Goal: Book appointment/travel/reservation

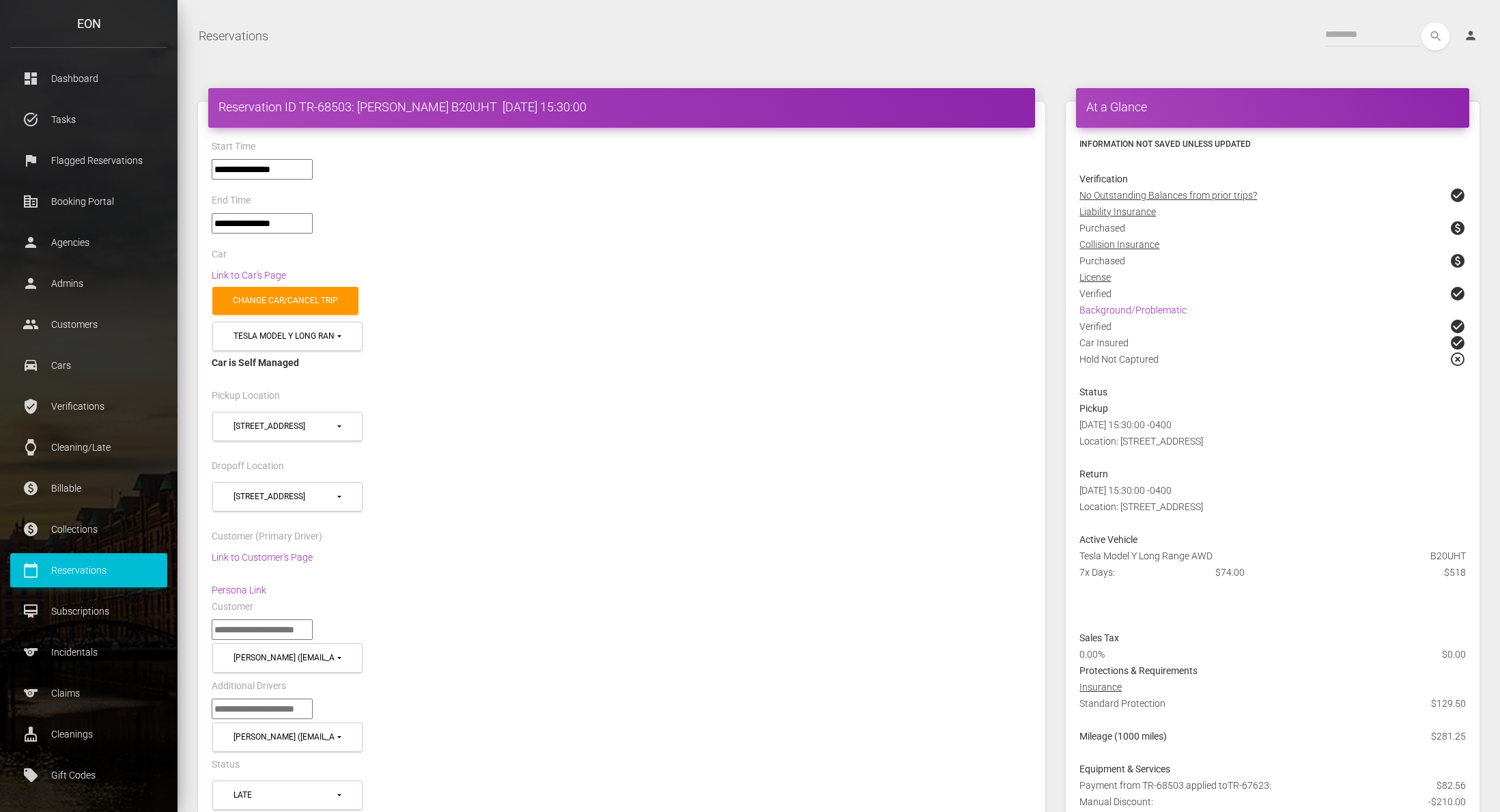
select select "*****"
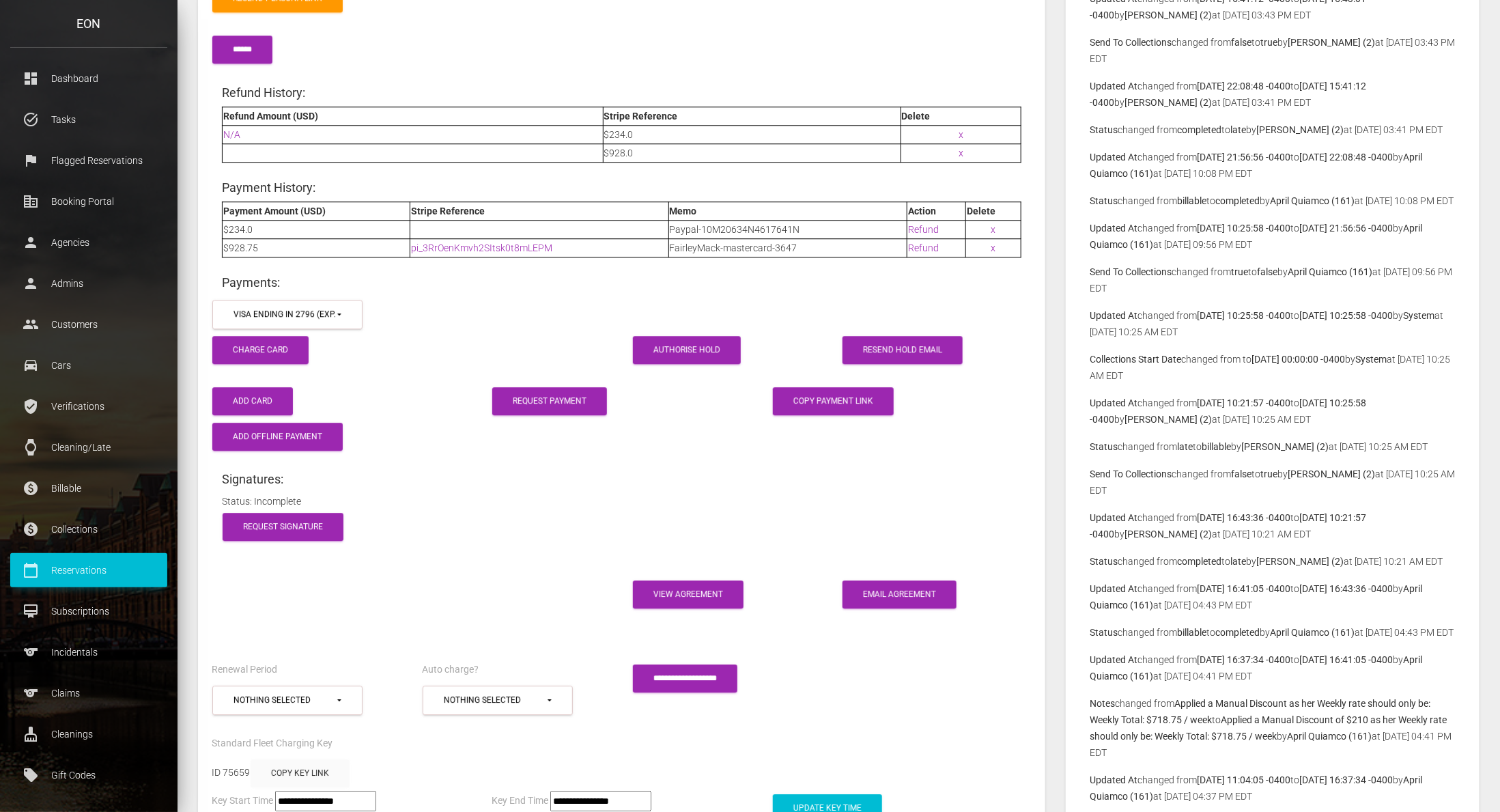
scroll to position [2071, 0]
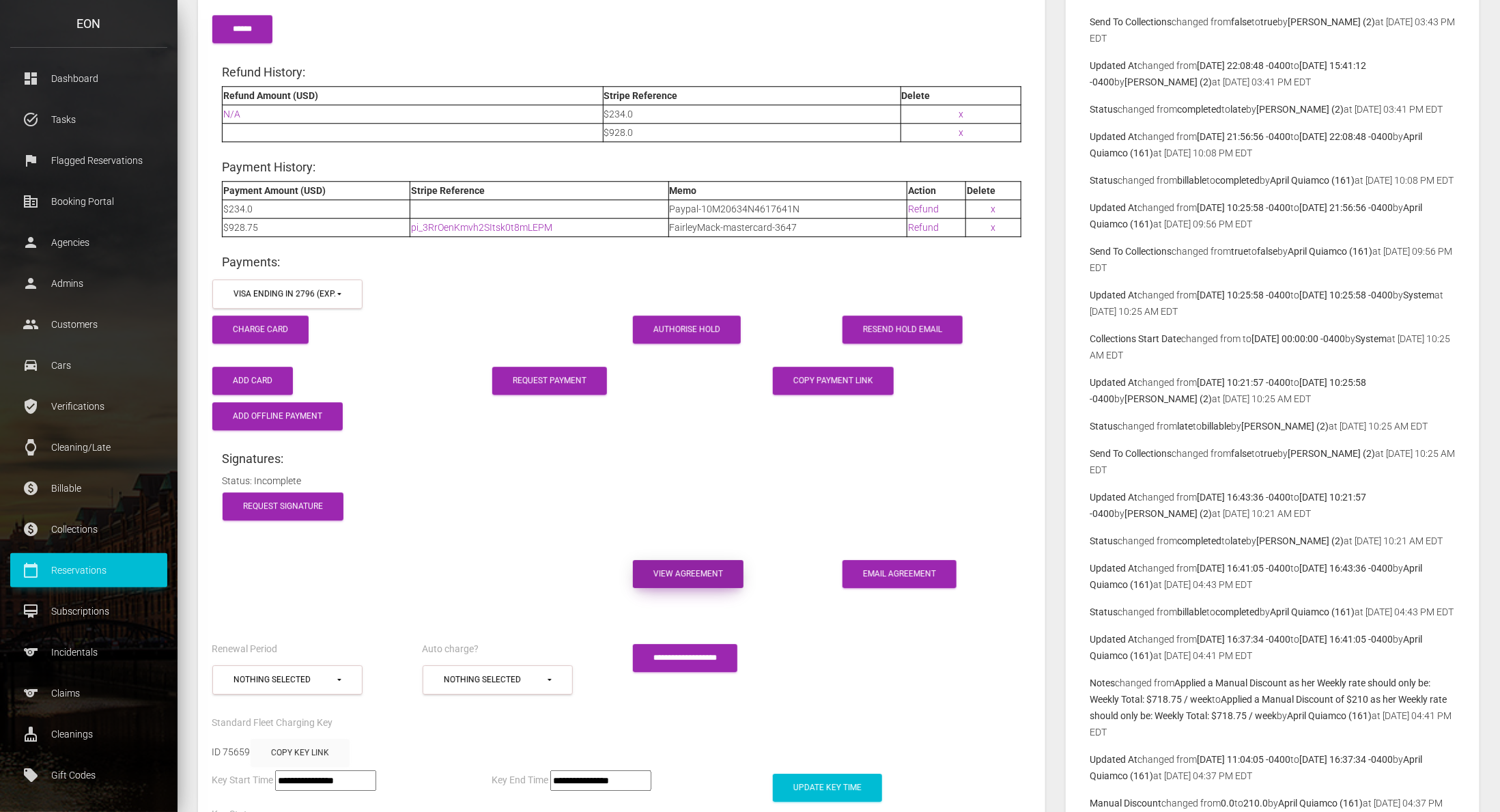
click at [709, 560] on link "View Agreement" at bounding box center [687, 573] width 110 height 28
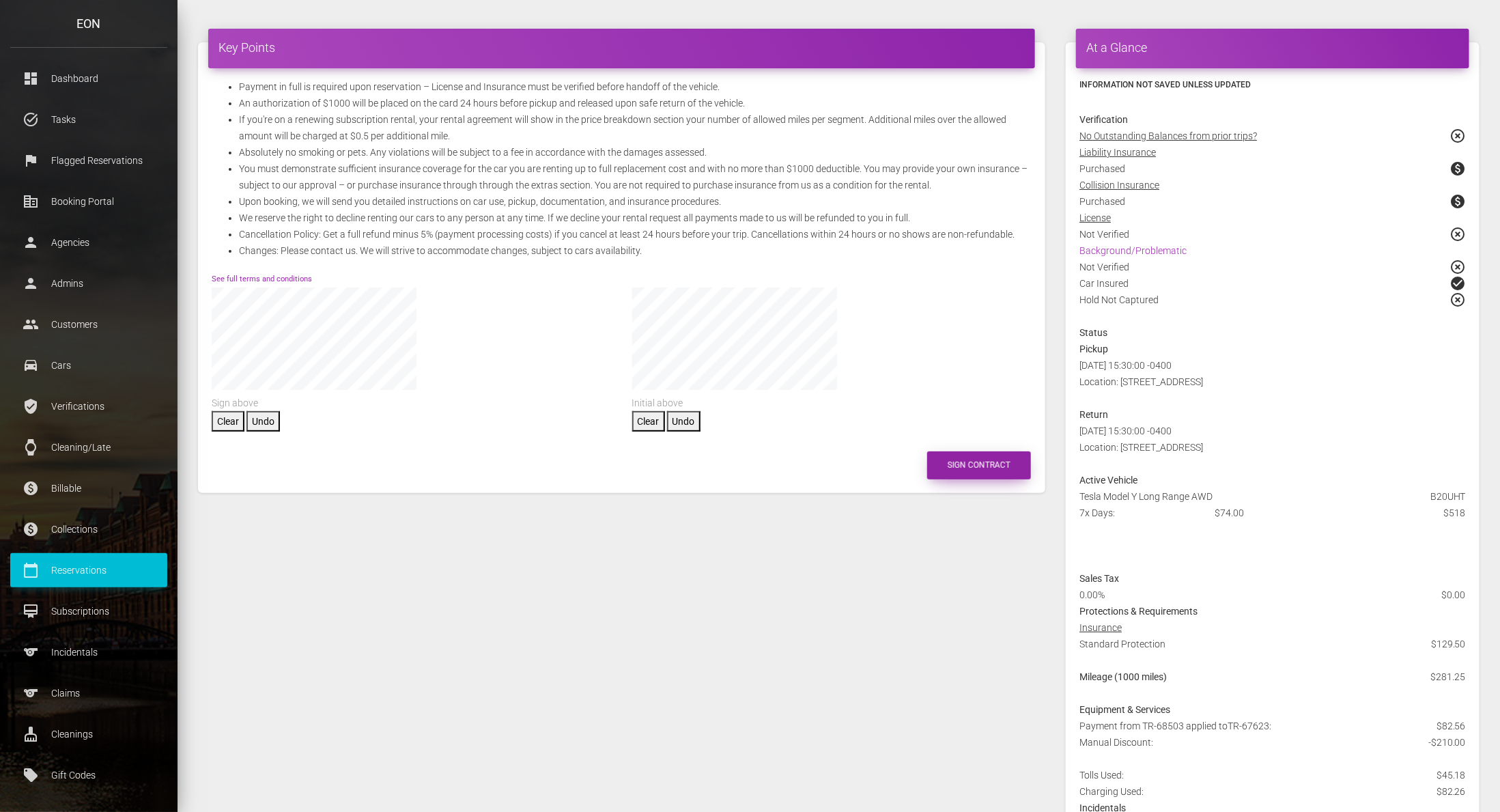
scroll to position [49, 0]
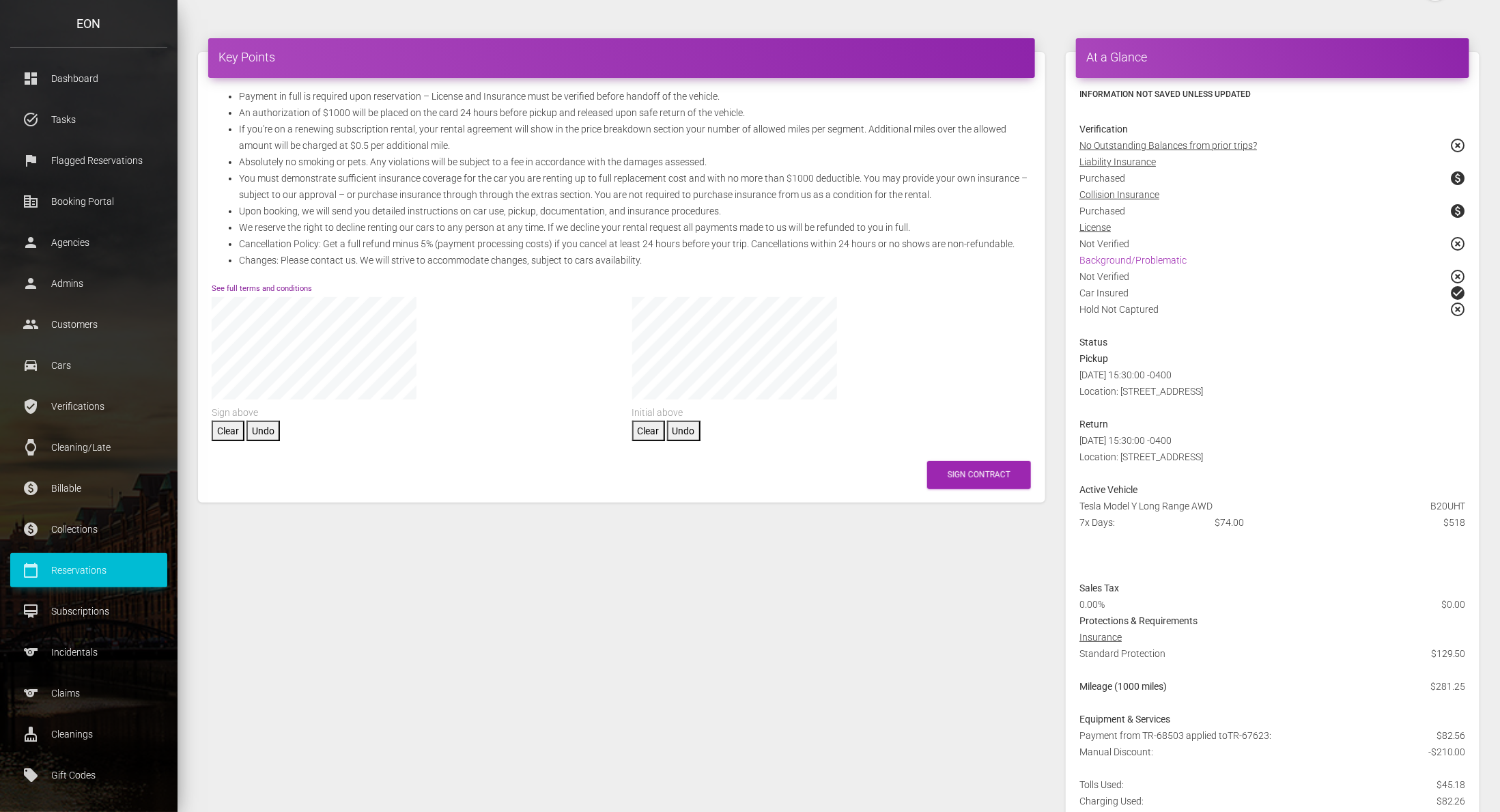
click at [293, 288] on link "See full terms and conditions" at bounding box center [262, 288] width 101 height 9
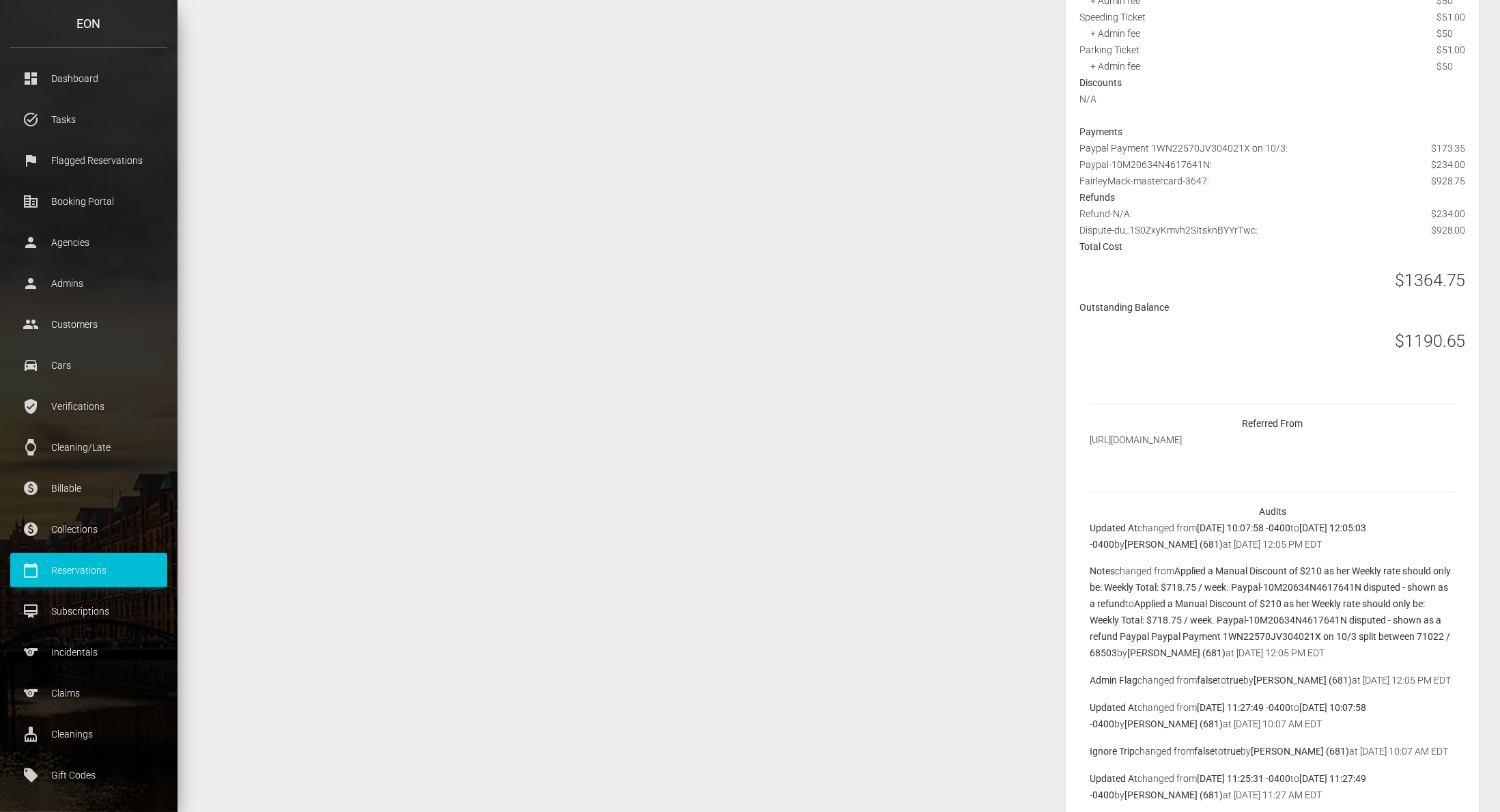
scroll to position [1065, 0]
